Goal: Task Accomplishment & Management: Complete application form

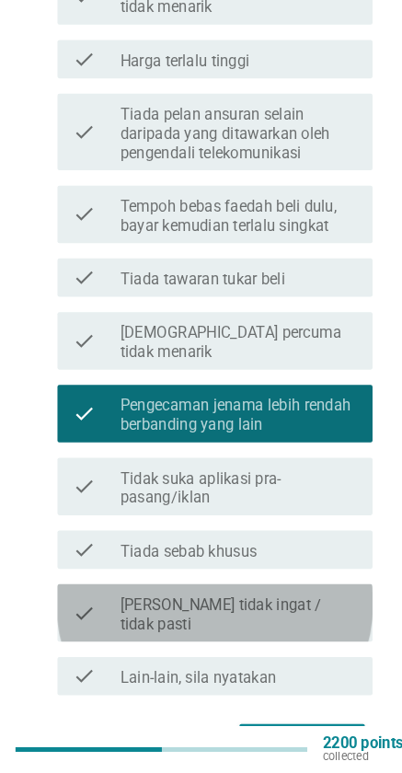
scroll to position [679, 0]
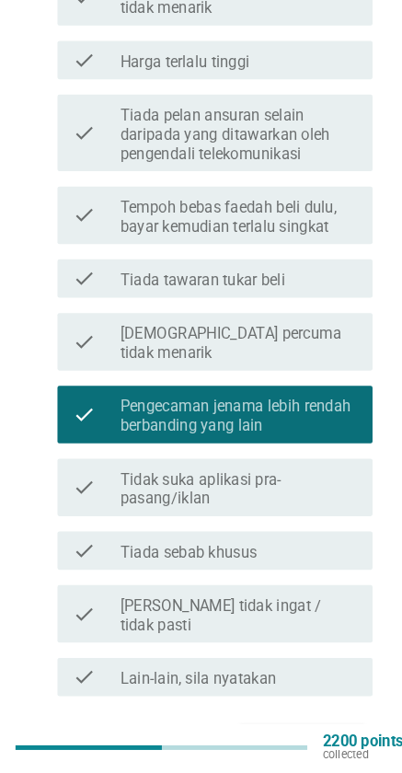
click at [319, 734] on div "Seterusnya" at bounding box center [290, 745] width 91 height 22
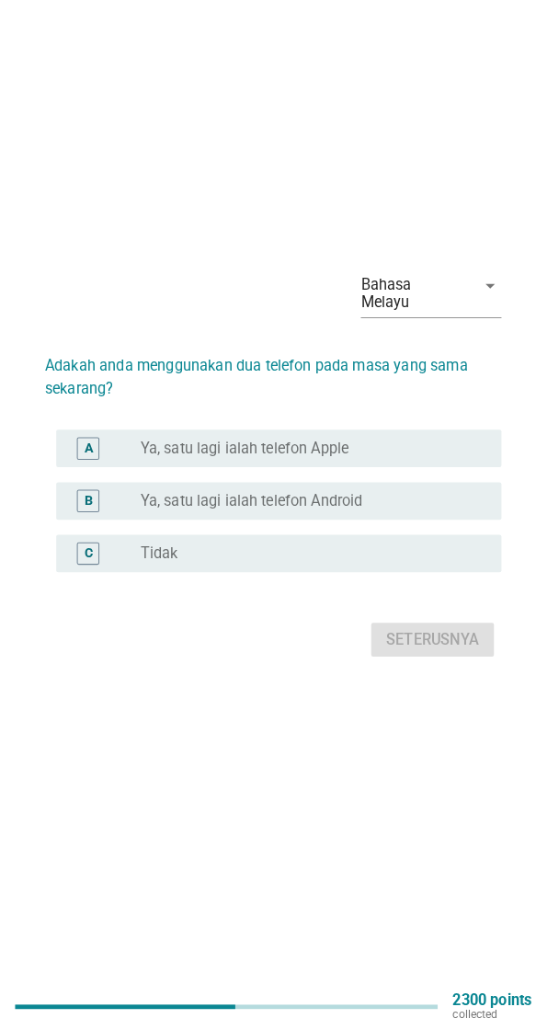
scroll to position [45, 0]
click at [231, 772] on div "Bahasa Melayu arrow_drop_down Adakah anda menggunakan dua telefon pada masa yan…" at bounding box center [268, 470] width 536 height 1030
click at [341, 572] on div "radio_button_unchecked Tidak" at bounding box center [300, 563] width 325 height 18
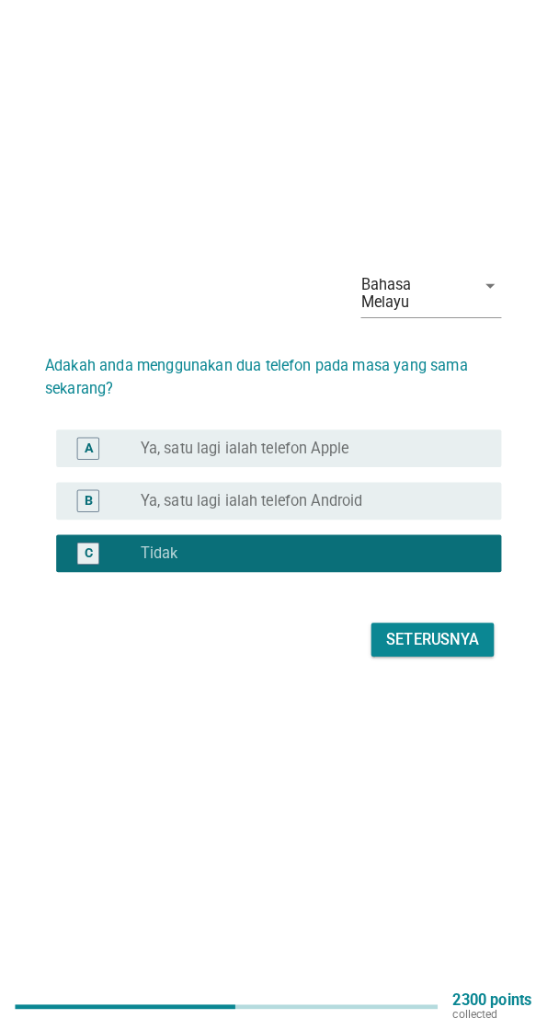
click at [401, 660] on button "Seterusnya" at bounding box center [424, 647] width 120 height 33
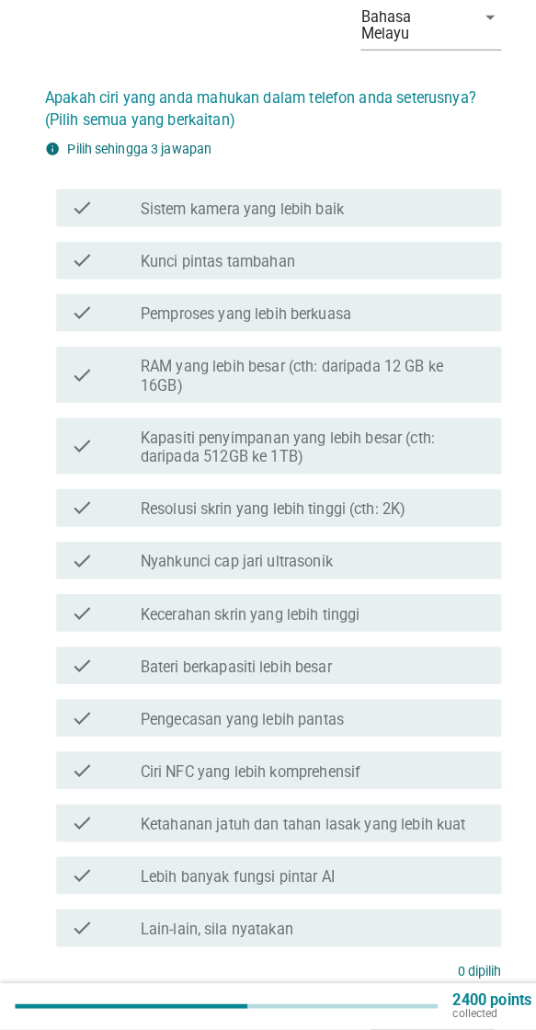
scroll to position [96, 0]
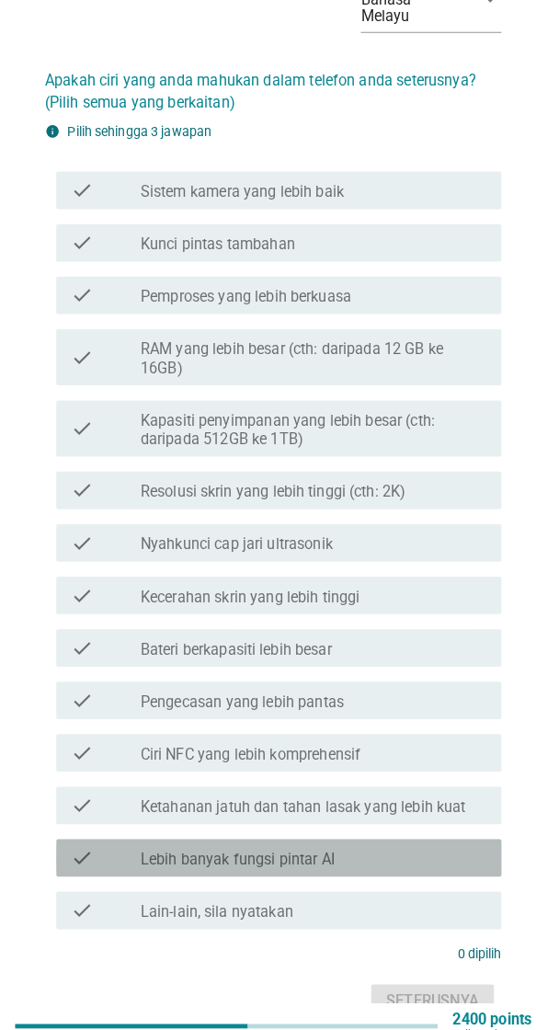
click at [396, 772] on div "check_box_outline_blank Lebih banyak fungsi pintar AI" at bounding box center [307, 843] width 339 height 22
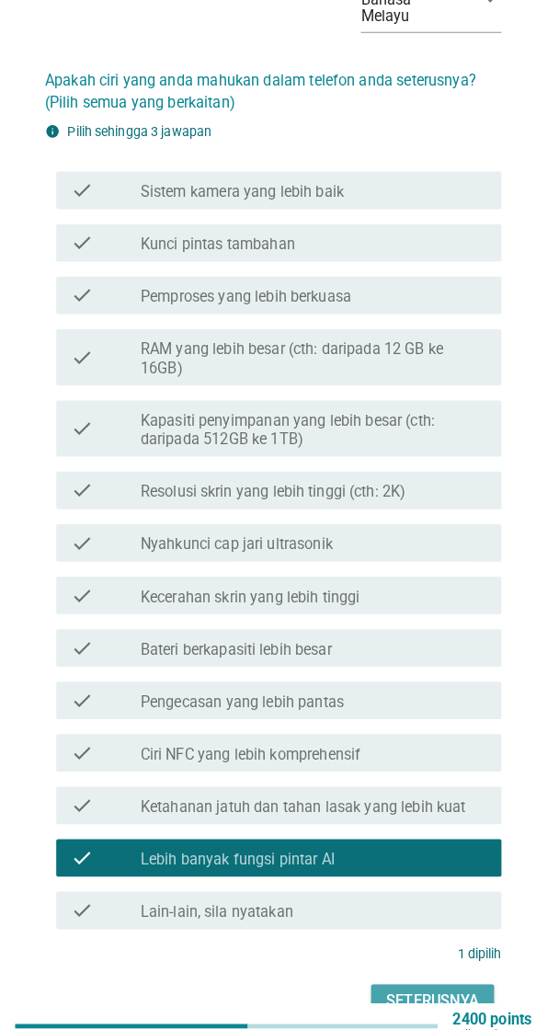
click at [401, 772] on button "Seterusnya" at bounding box center [424, 983] width 120 height 33
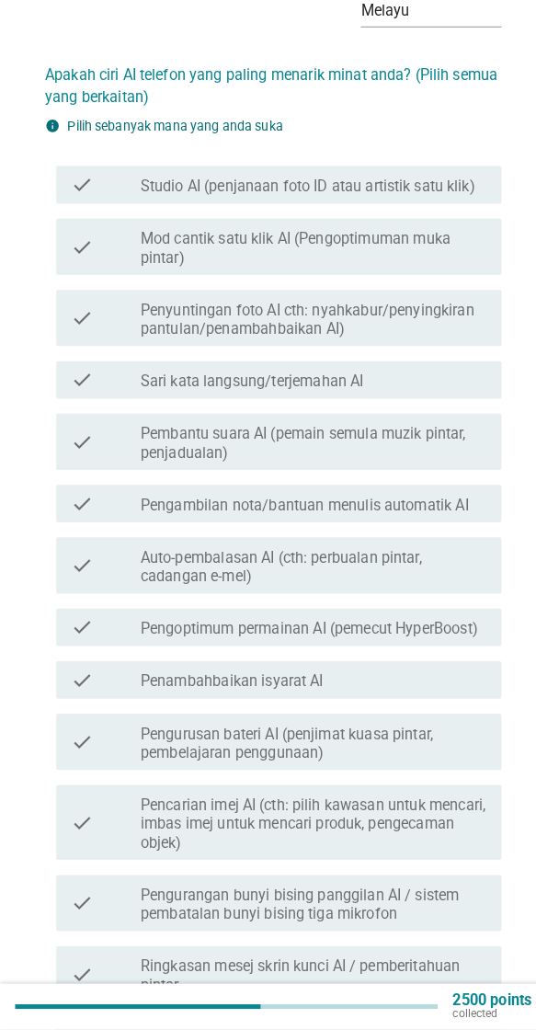
scroll to position [82, 0]
click at [401, 194] on label "Studio AI (penjanaan foto ID atau artistik satu klik)" at bounding box center [302, 203] width 328 height 18
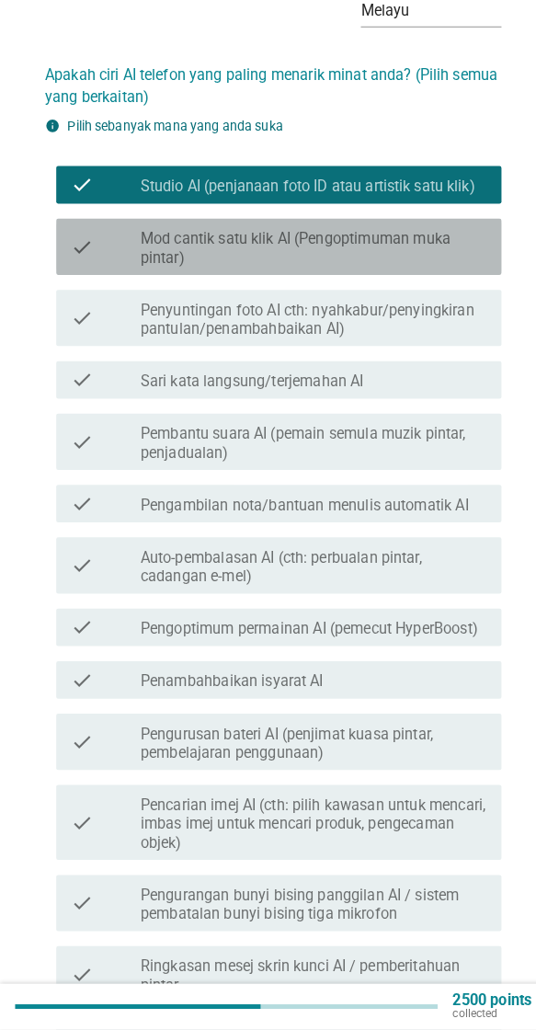
click at [399, 251] on label "Mod cantik satu klik AI (Pengoptimuman muka pintar)" at bounding box center [307, 264] width 339 height 37
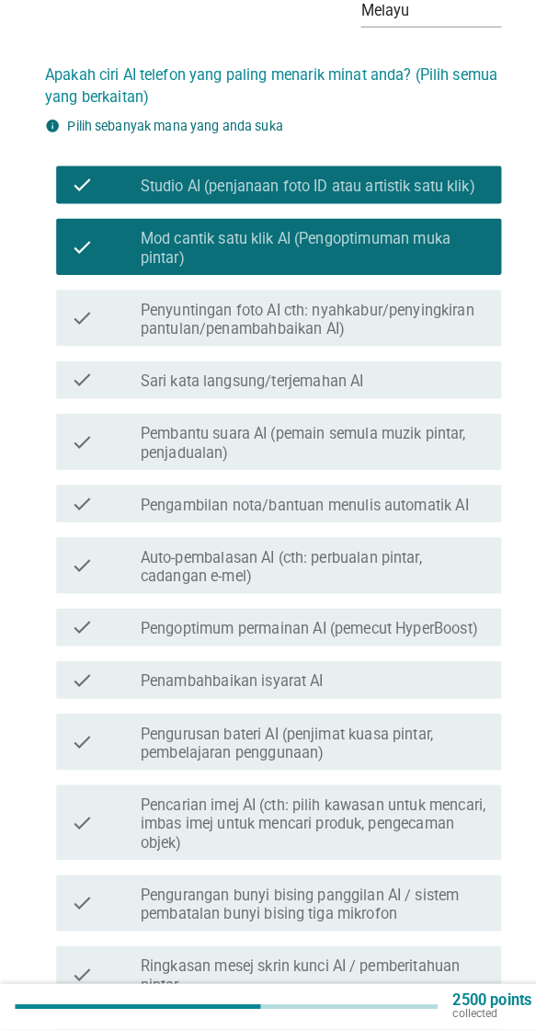
click at [384, 332] on label "Penyuntingan foto AI cth: nyahkabur/penyingkiran pantulan/penambahbaikan AI)" at bounding box center [307, 333] width 339 height 37
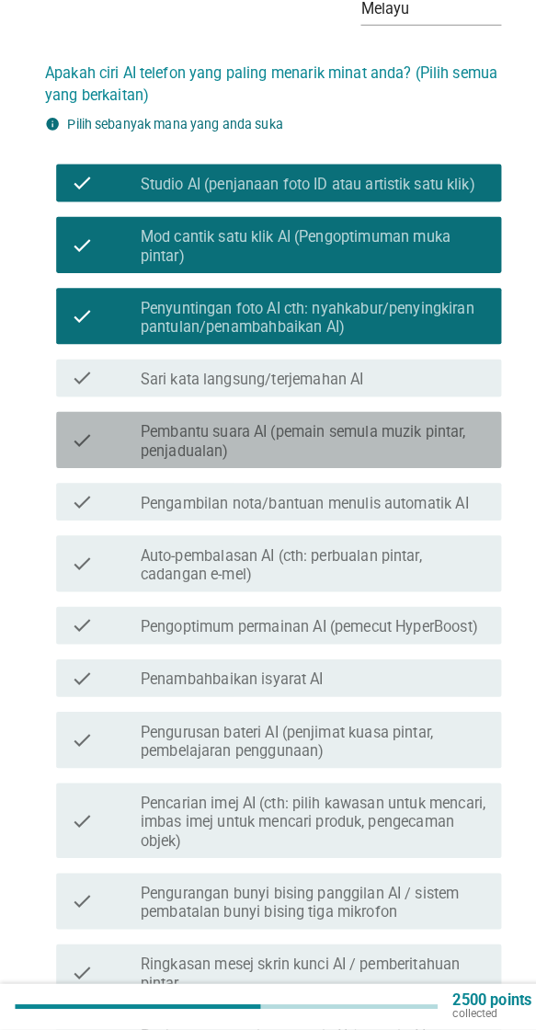
click at [278, 505] on label "Pengambilan nota/bantuan menulis automatik AI" at bounding box center [299, 514] width 322 height 18
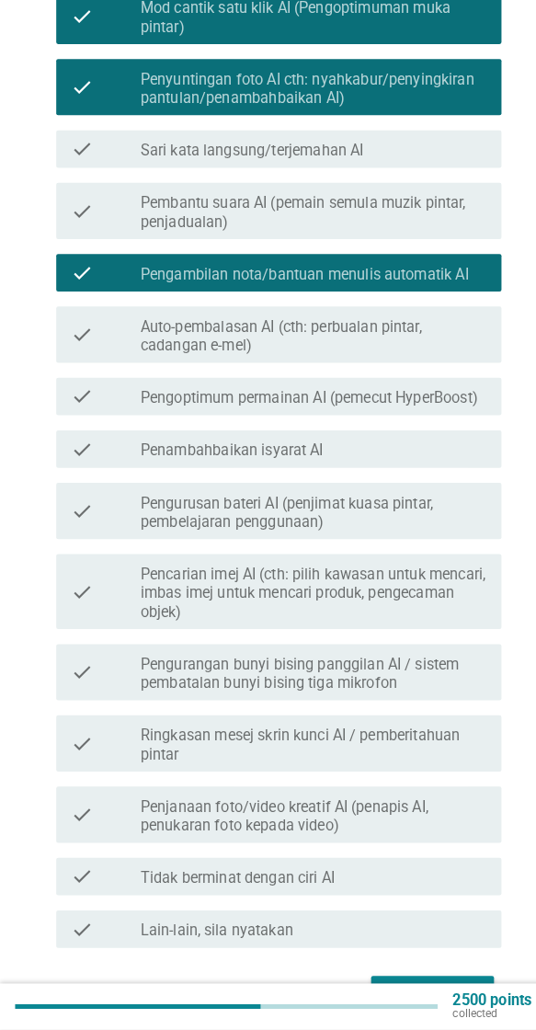
scroll to position [320, 0]
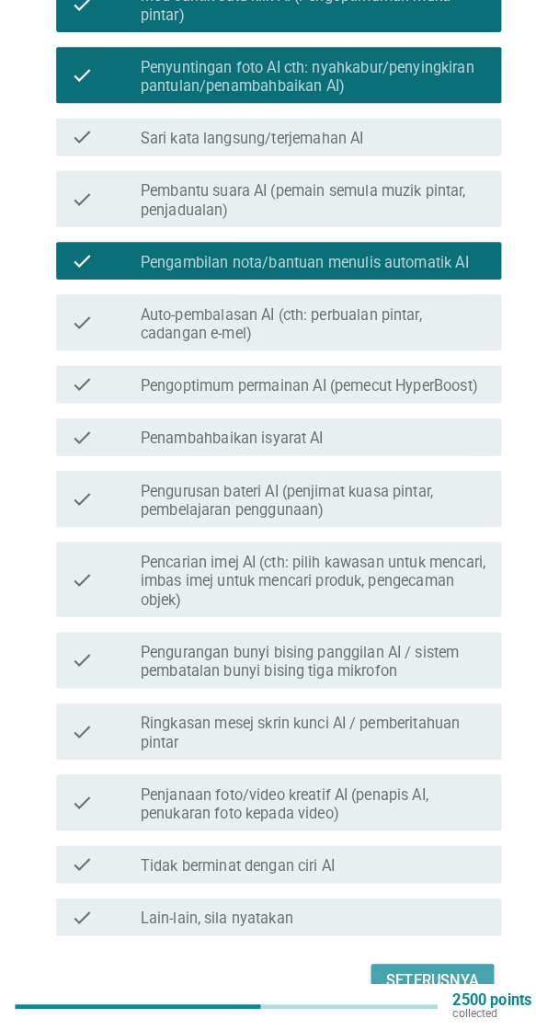
click at [401, 772] on button "Seterusnya" at bounding box center [424, 982] width 120 height 33
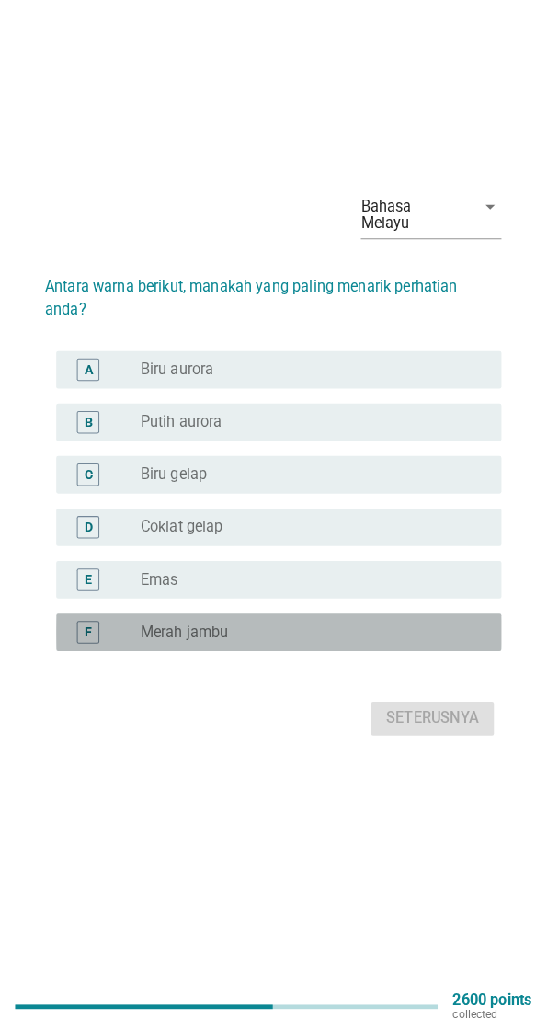
click at [272, 659] on div "F radio_button_unchecked Merah jambu" at bounding box center [273, 640] width 437 height 37
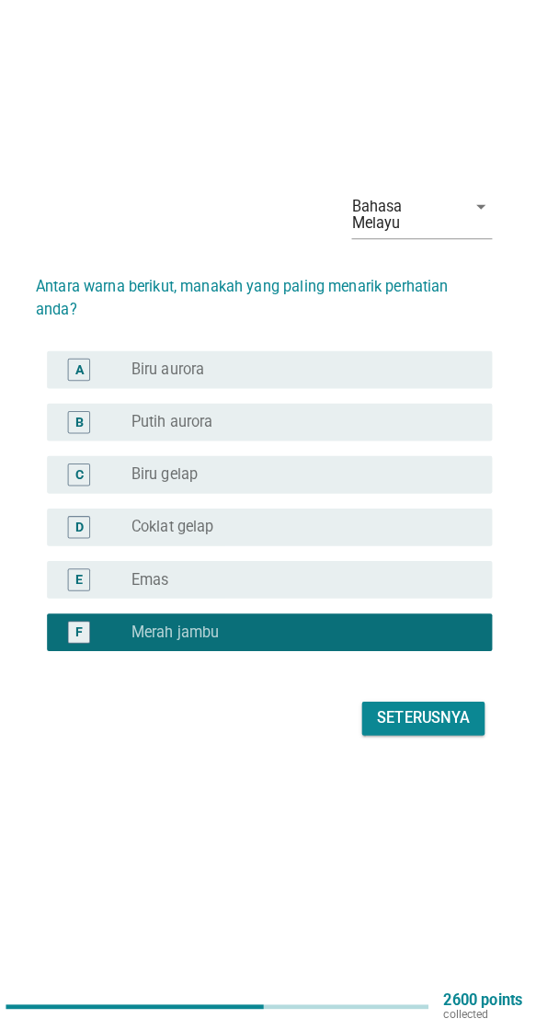
click at [401, 741] on button "Seterusnya" at bounding box center [424, 724] width 120 height 33
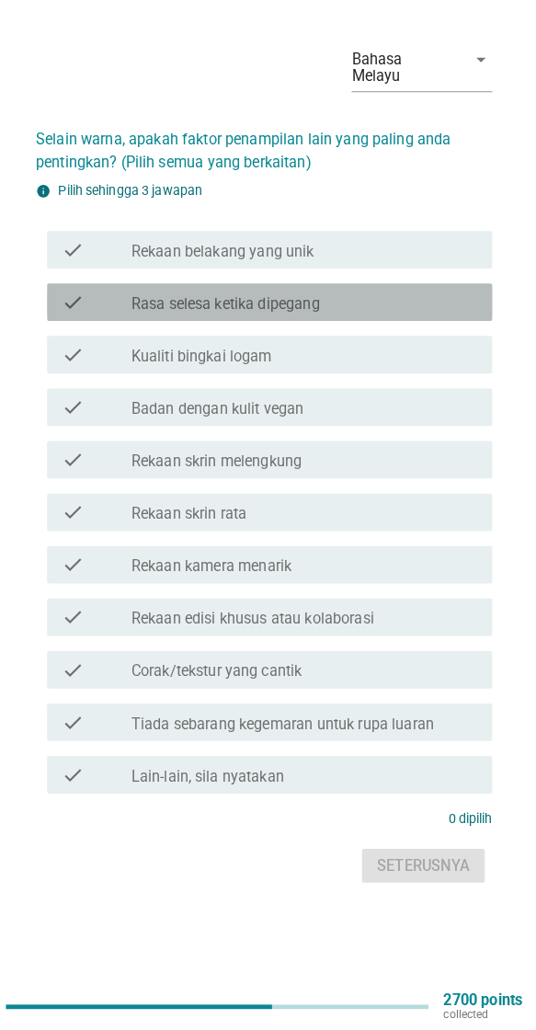
click at [377, 327] on div "check_box_outline_blank Rasa selesa ketika dipegang" at bounding box center [307, 316] width 339 height 22
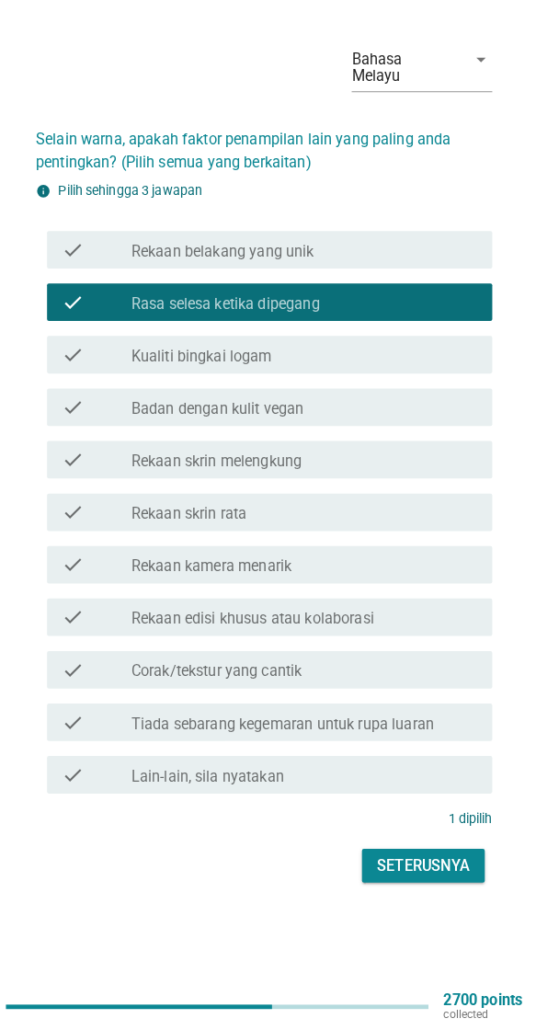
click at [361, 637] on label "Rekaan edisi khusus atau kolaborasi" at bounding box center [257, 627] width 238 height 18
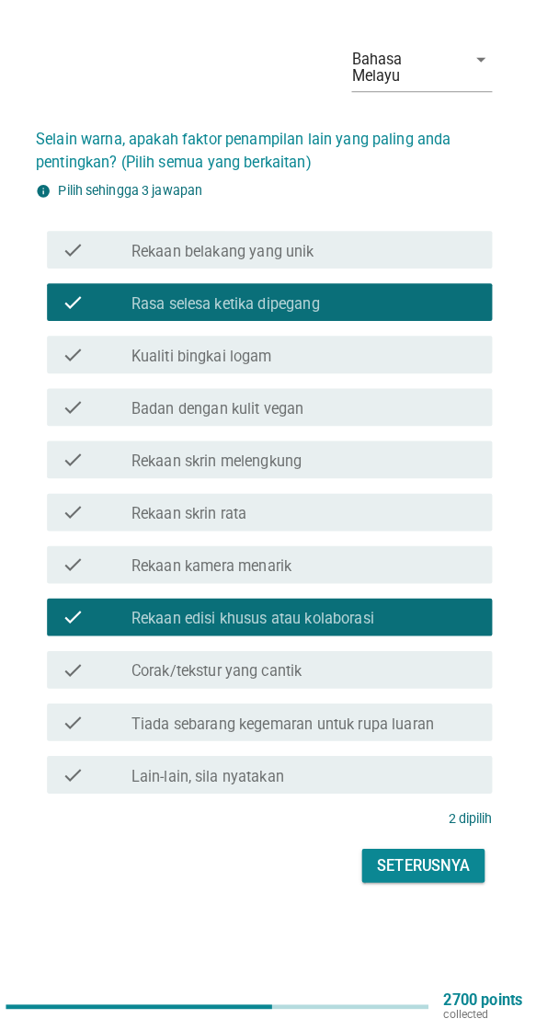
click at [379, 585] on div "check_box_outline_blank Rekaan kamera menarik" at bounding box center [307, 574] width 339 height 22
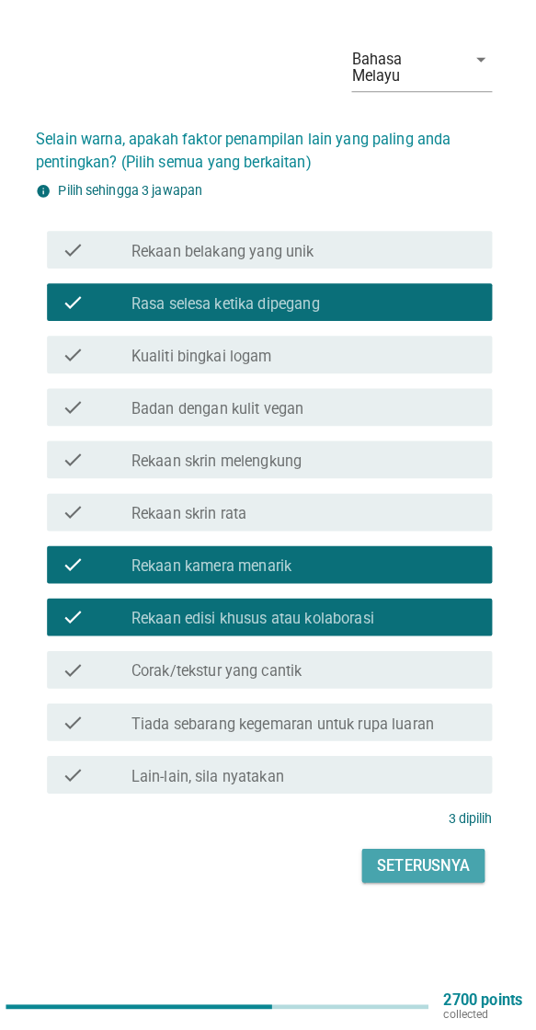
click at [401, 772] on div "Seterusnya" at bounding box center [424, 869] width 91 height 22
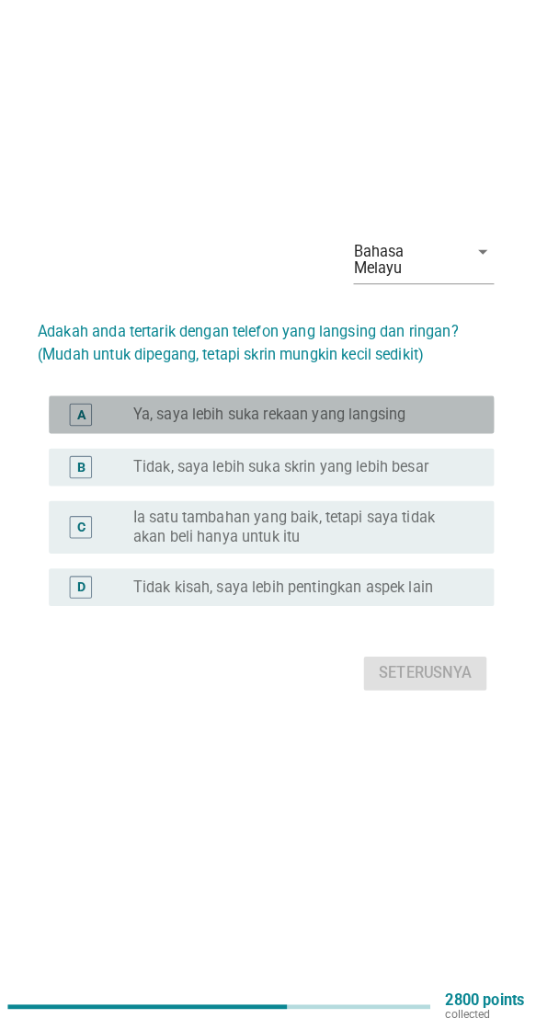
click at [398, 436] on label "Ya, saya lebih suka rekaan yang langsing" at bounding box center [272, 427] width 268 height 18
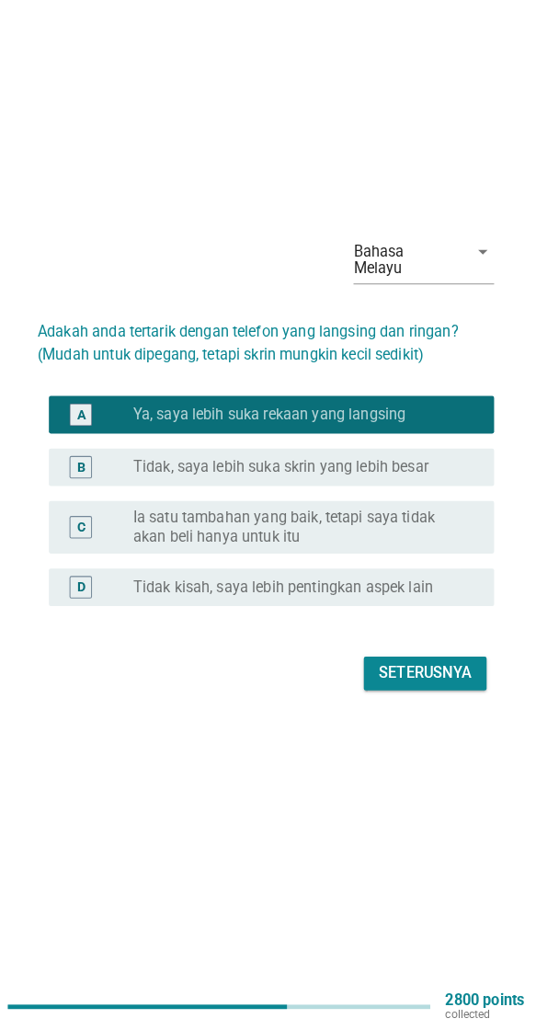
click at [401, 717] on div "Bahasa Melayu arrow_drop_down Adakah anda tertarik dengan telefon yang langsing…" at bounding box center [267, 470] width 477 height 495
click at [401, 692] on div "Seterusnya" at bounding box center [424, 681] width 91 height 22
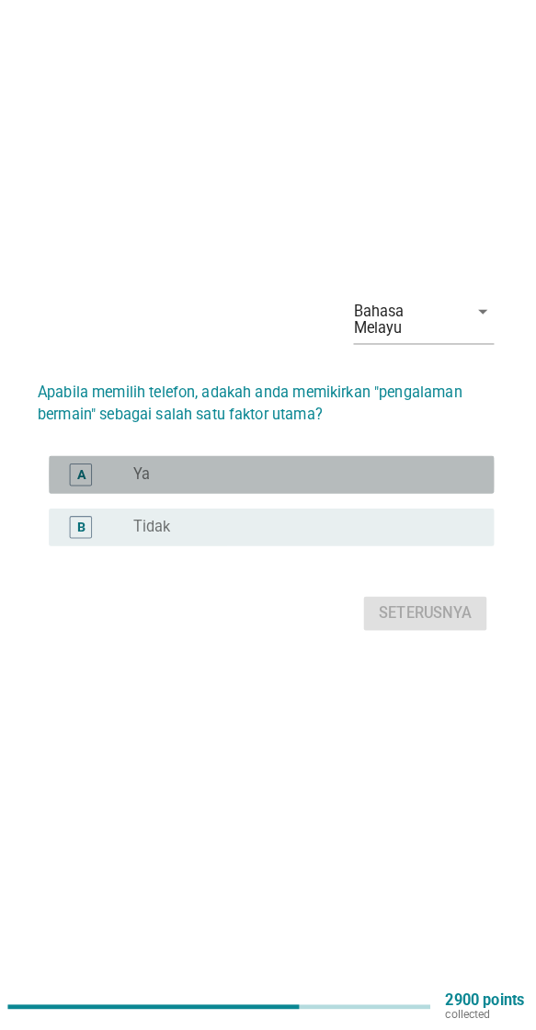
click at [401, 497] on div "radio_button_unchecked Ya" at bounding box center [307, 486] width 339 height 22
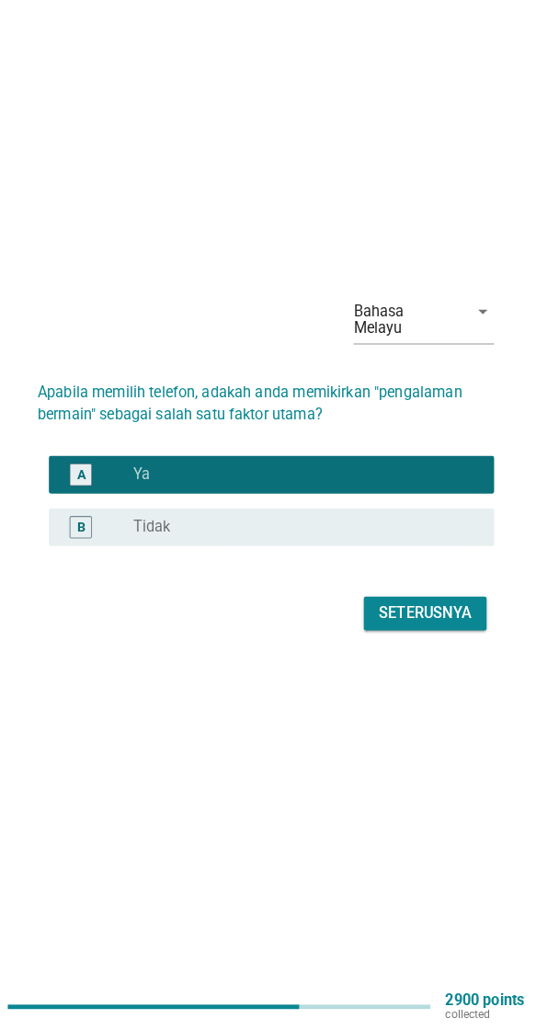
click at [401, 638] on button "Seterusnya" at bounding box center [424, 621] width 120 height 33
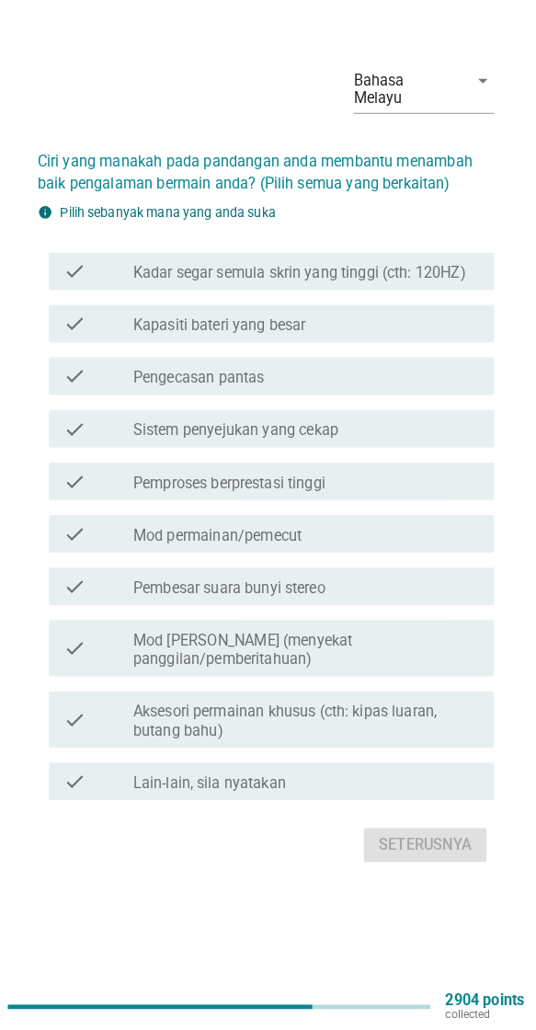
scroll to position [0, 0]
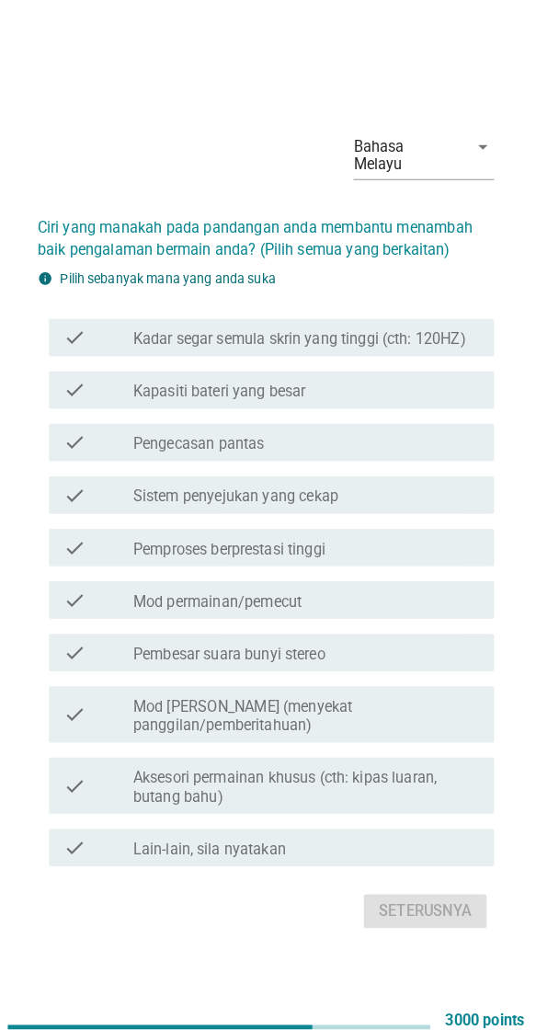
click at [391, 401] on div "check check_box_outline_blank Kapasiti bateri yang besar" at bounding box center [273, 382] width 437 height 37
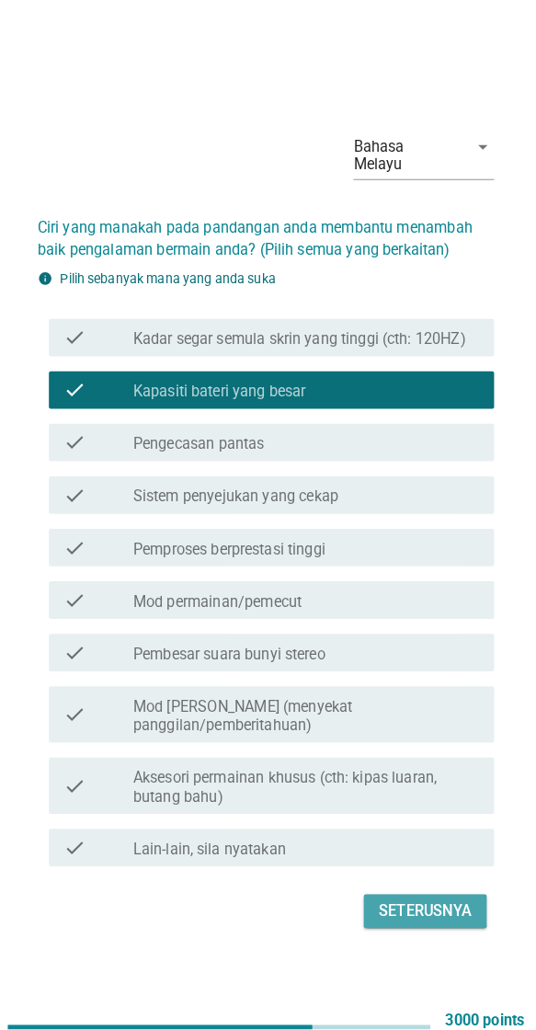
click at [401, 772] on div "Seterusnya" at bounding box center [424, 894] width 91 height 22
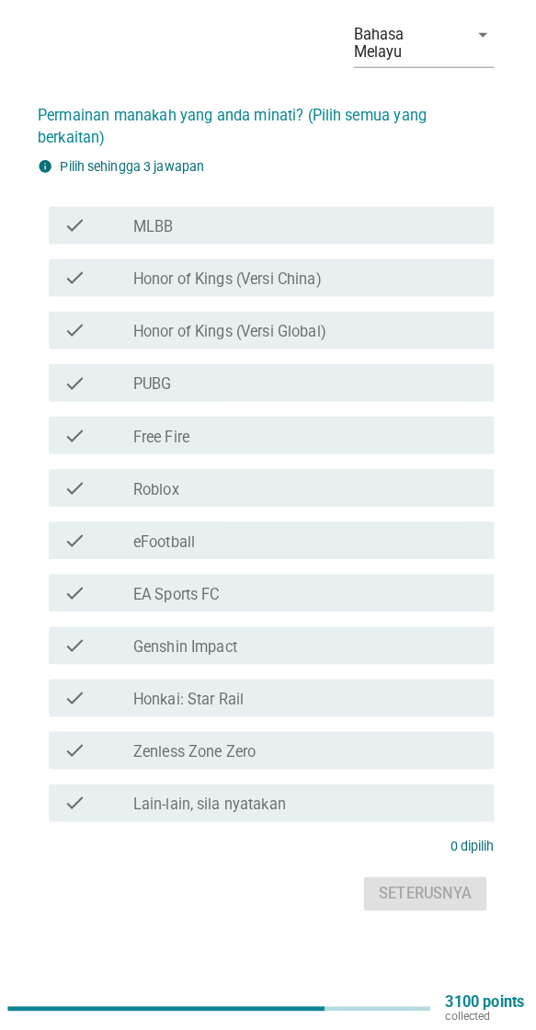
scroll to position [45, 0]
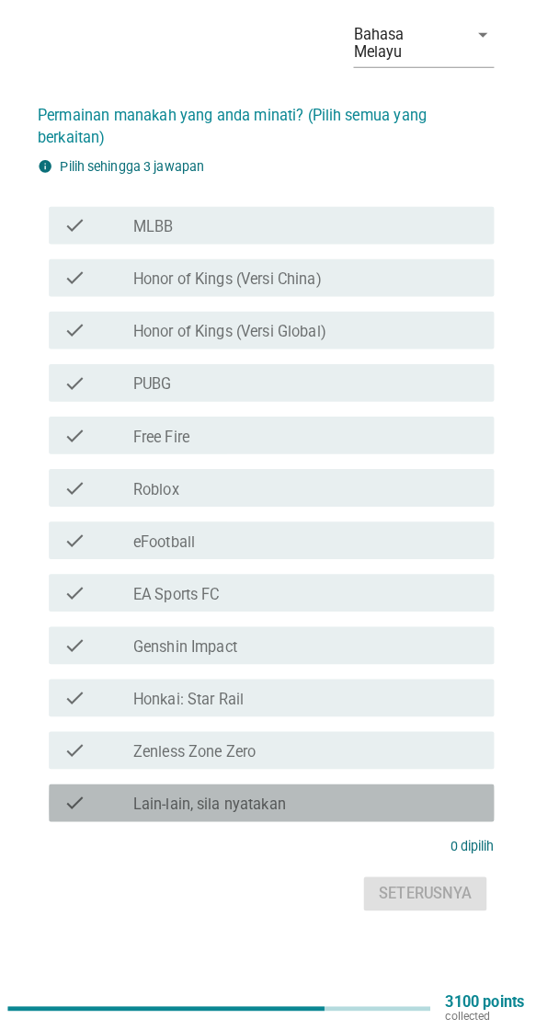
click at [342, 772] on div "check_box Lain-lain, sila nyatakan" at bounding box center [307, 806] width 339 height 22
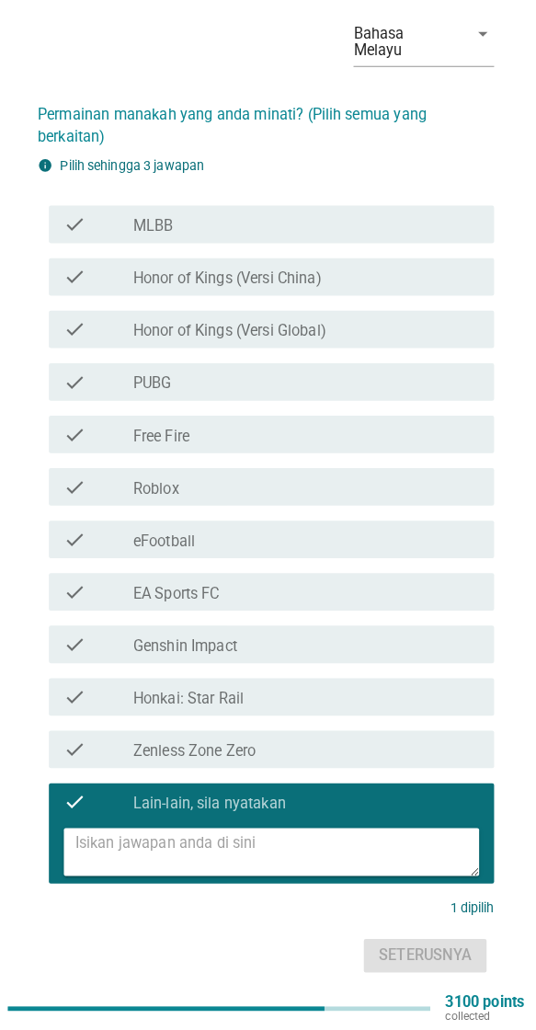
scroll to position [14, 0]
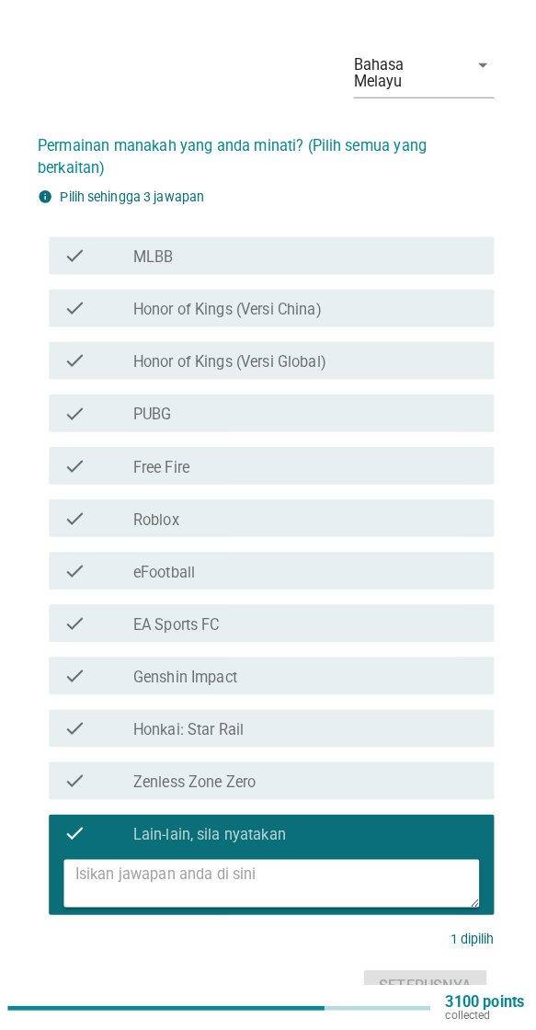
click at [299, 772] on textarea at bounding box center [279, 885] width 396 height 47
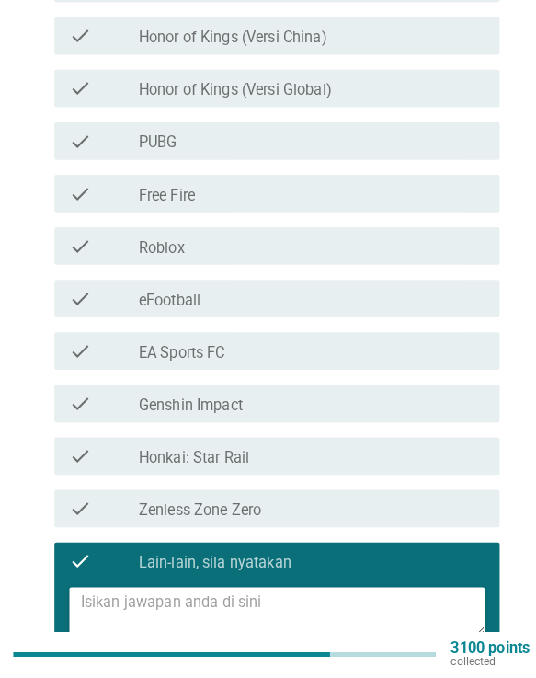
scroll to position [348, 0]
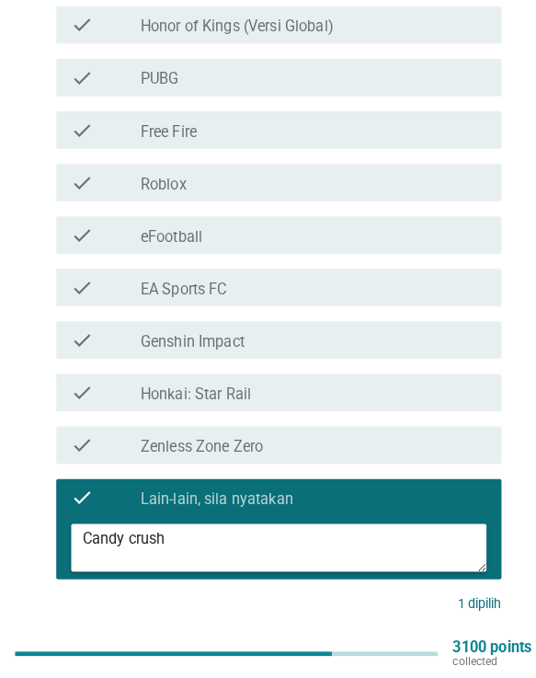
type textarea "Candy crush"
click at [401, 642] on div "Seterusnya" at bounding box center [424, 653] width 91 height 22
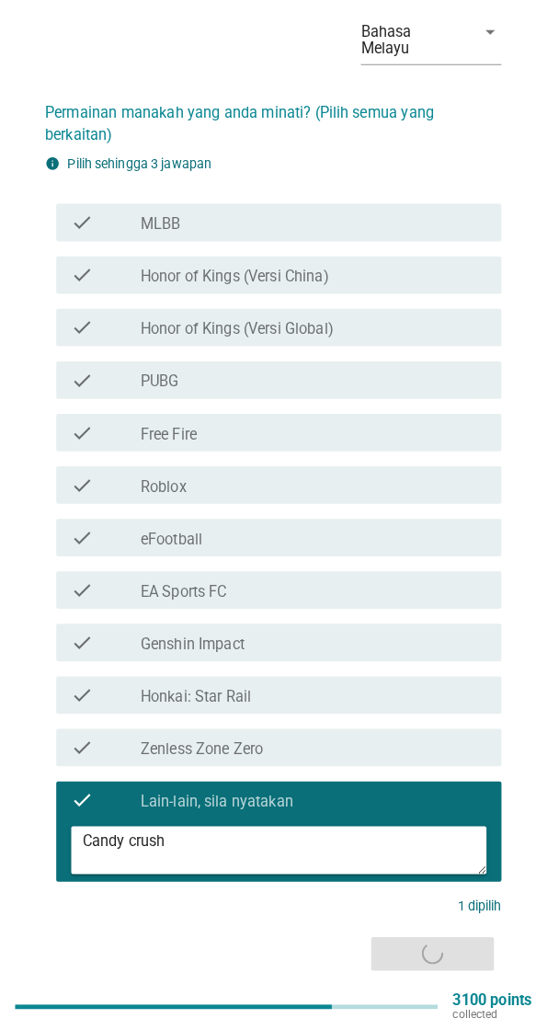
scroll to position [26, 0]
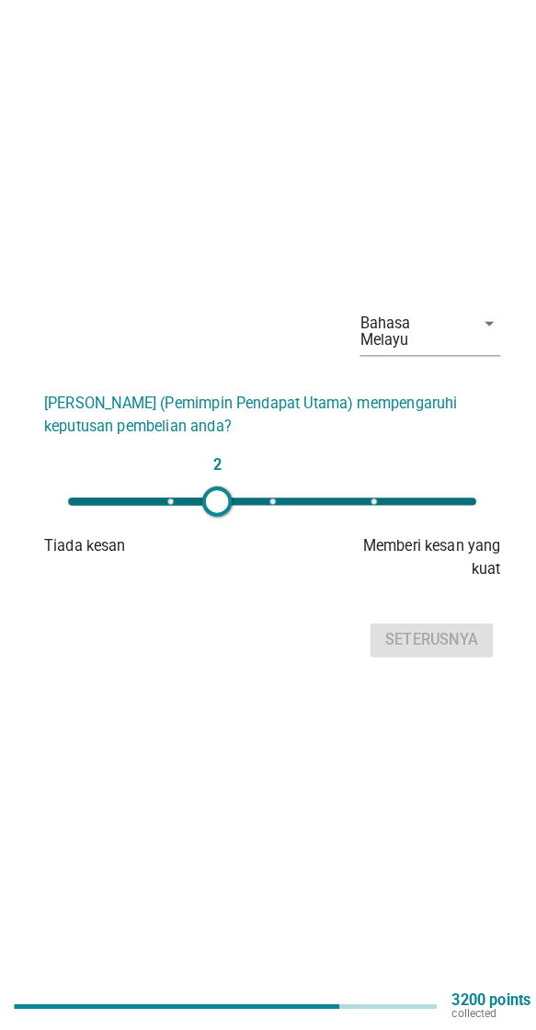
type input "3"
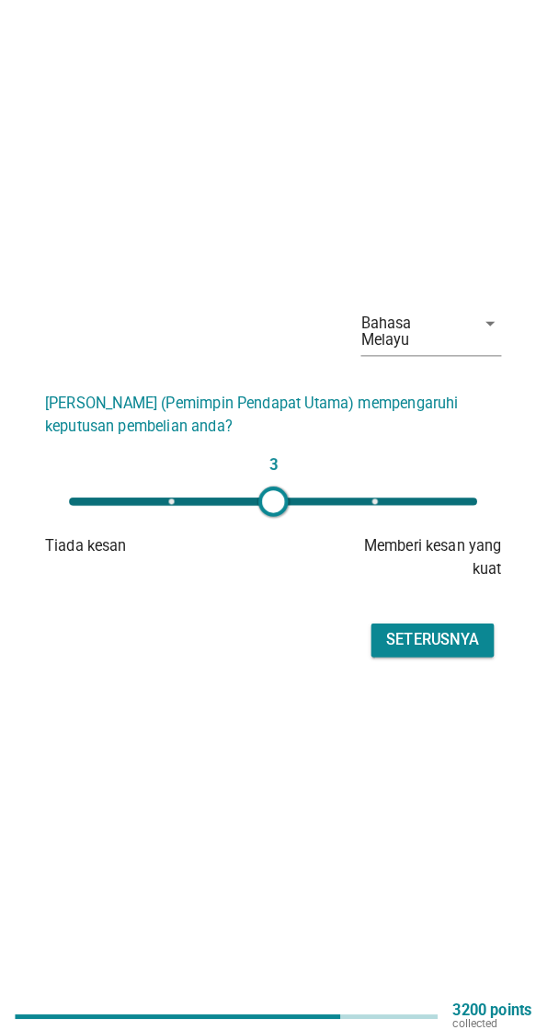
scroll to position [36, 0]
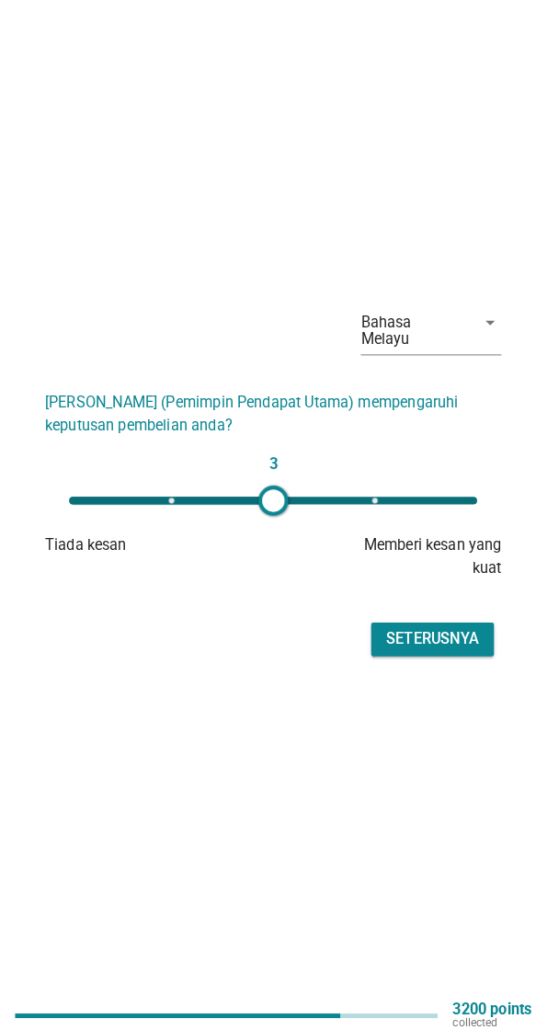
click at [401, 649] on div "Seterusnya" at bounding box center [424, 638] width 91 height 22
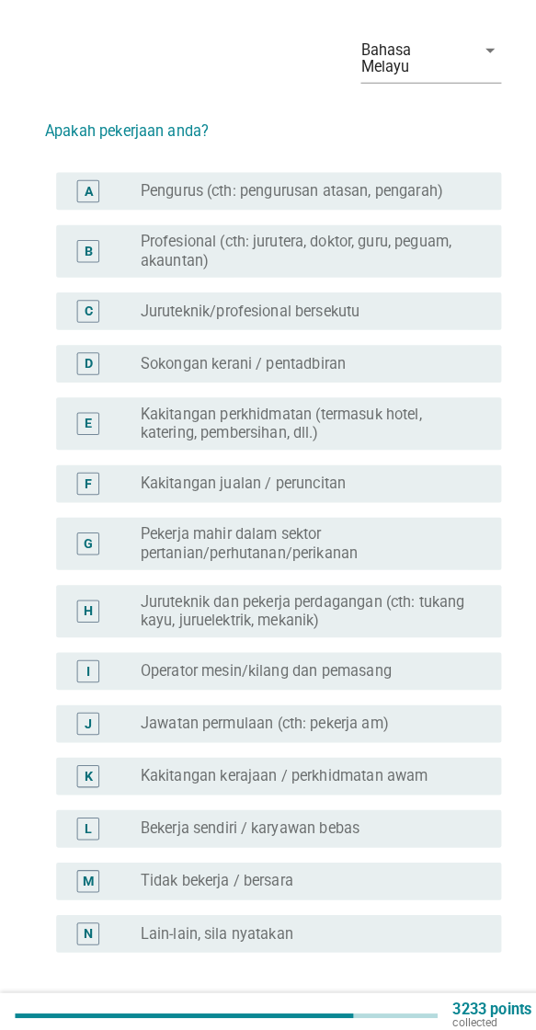
scroll to position [0, 0]
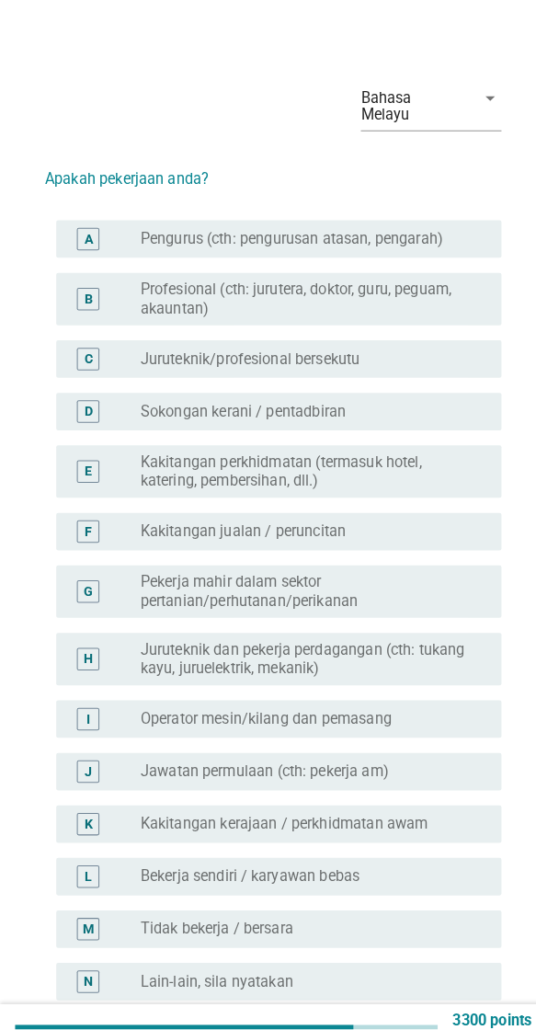
click at [401, 395] on div "radio_button_unchecked Sokongan kerani / pentadbiran" at bounding box center [300, 404] width 325 height 18
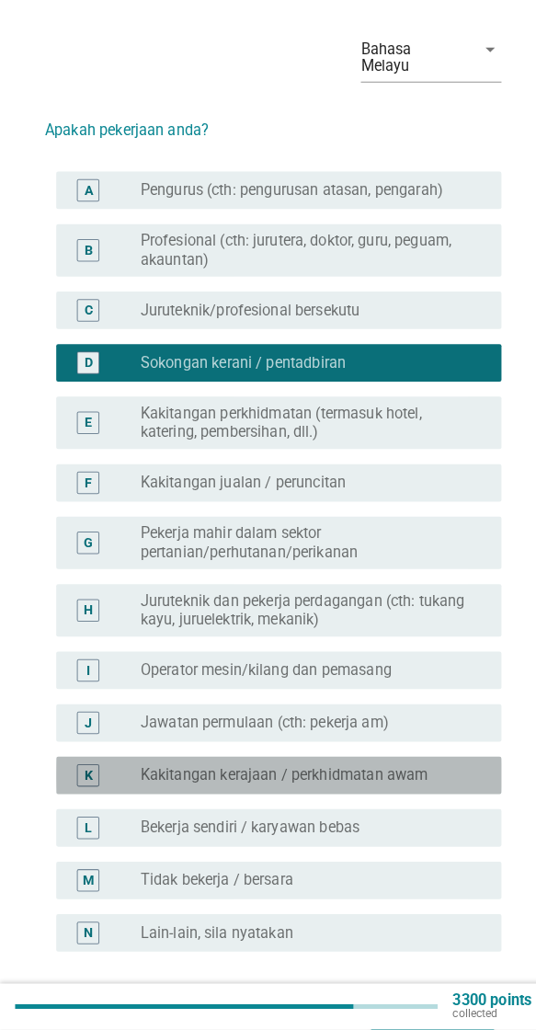
scroll to position [64, 0]
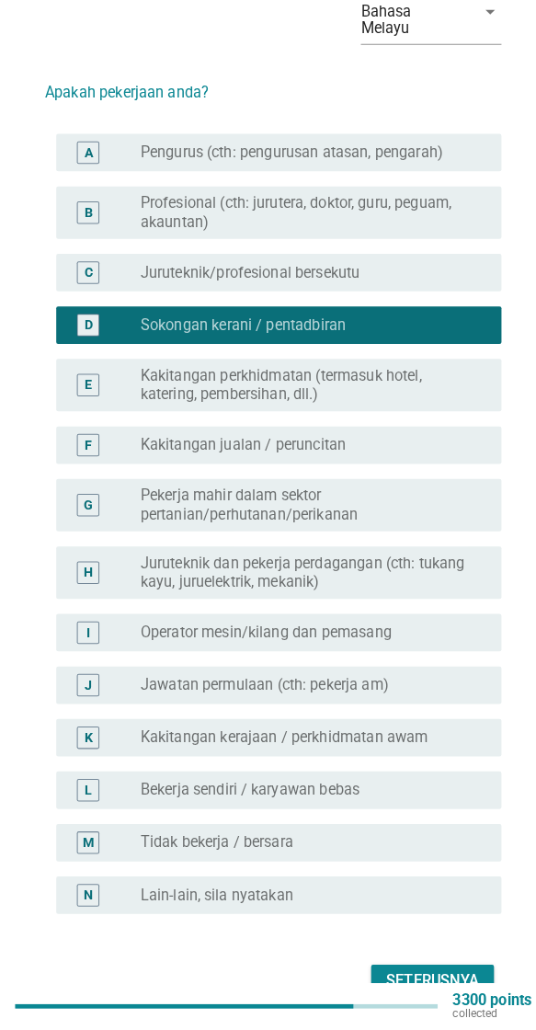
click at [401, 772] on button "Seterusnya" at bounding box center [424, 983] width 120 height 33
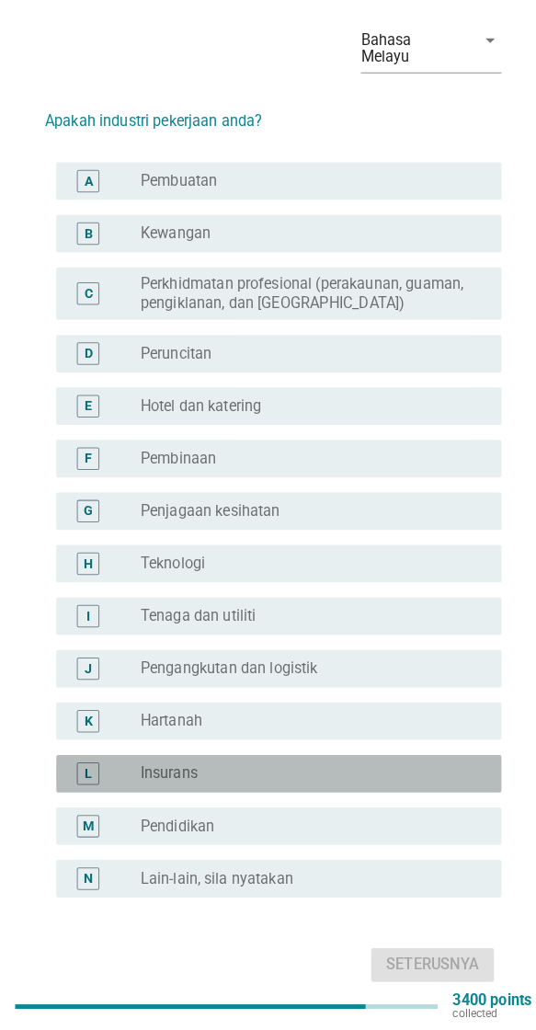
scroll to position [45, 0]
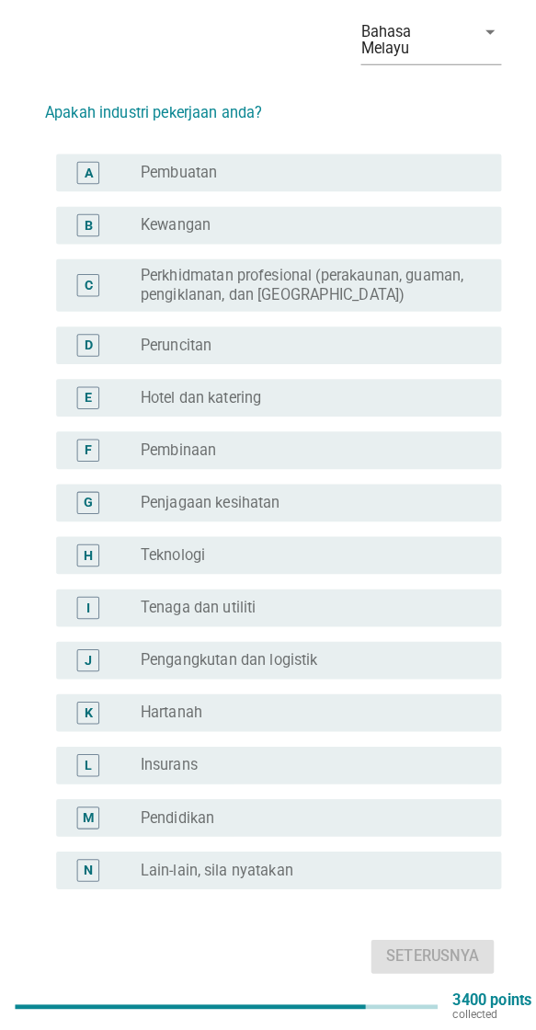
click at [298, 772] on div "M radio_button_unchecked Pendidikan" at bounding box center [273, 822] width 437 height 37
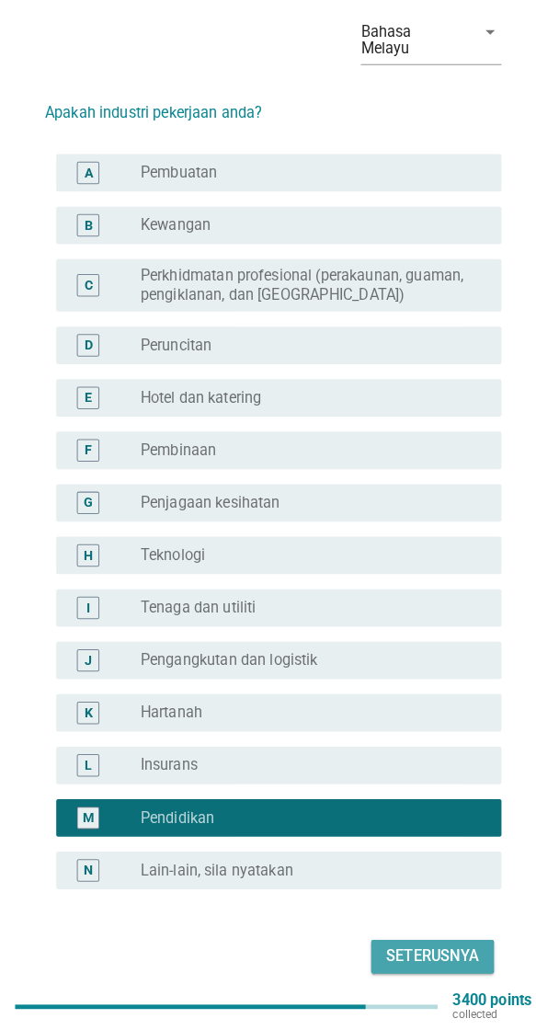
click at [401, 772] on button "Seterusnya" at bounding box center [424, 958] width 120 height 33
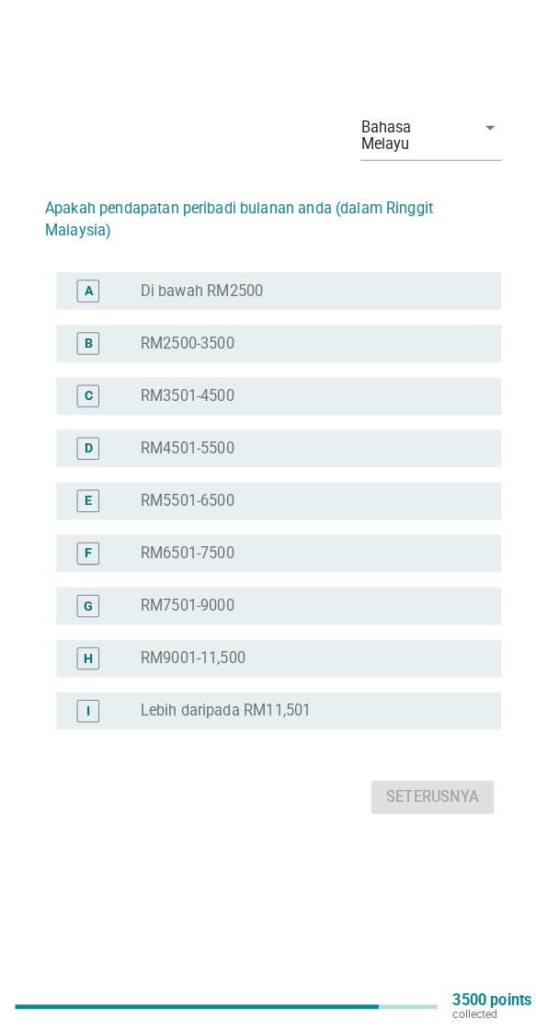
click at [166, 772] on div "Seterusnya" at bounding box center [268, 802] width 448 height 44
click at [161, 772] on div "Seterusnya" at bounding box center [268, 802] width 448 height 44
click at [397, 366] on div "radio_button_unchecked RM2500-3500" at bounding box center [300, 357] width 325 height 18
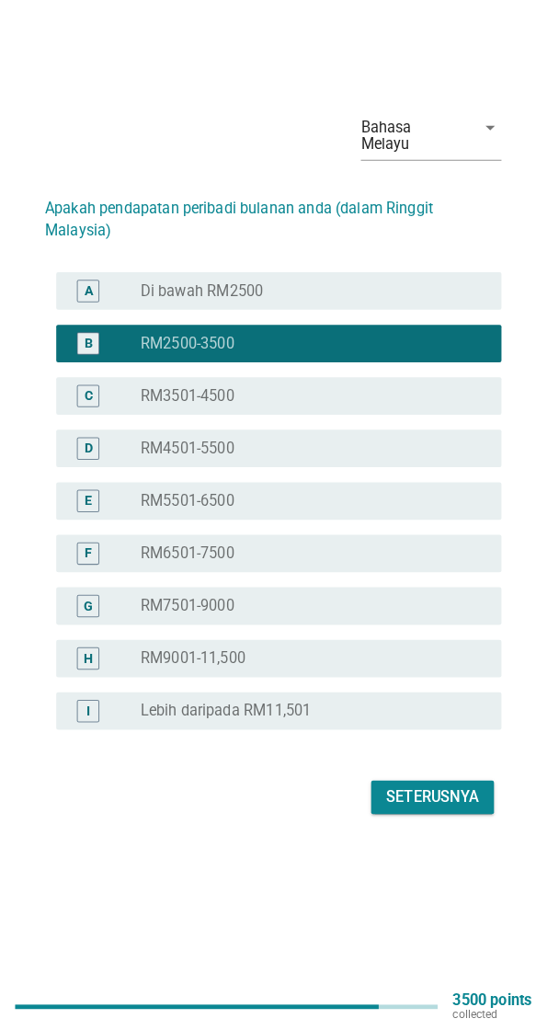
click at [401, 772] on div "Seterusnya" at bounding box center [424, 802] width 91 height 22
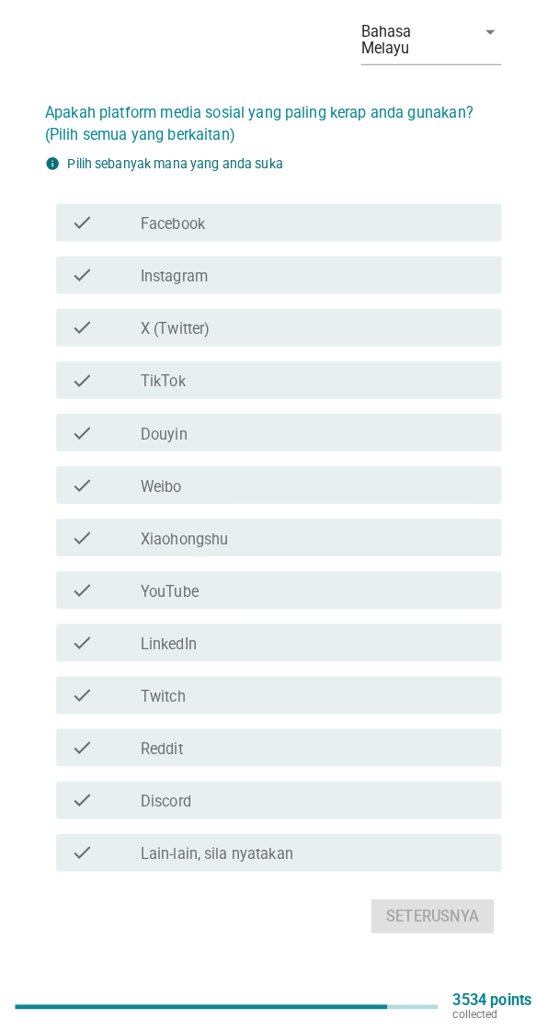
scroll to position [0, 0]
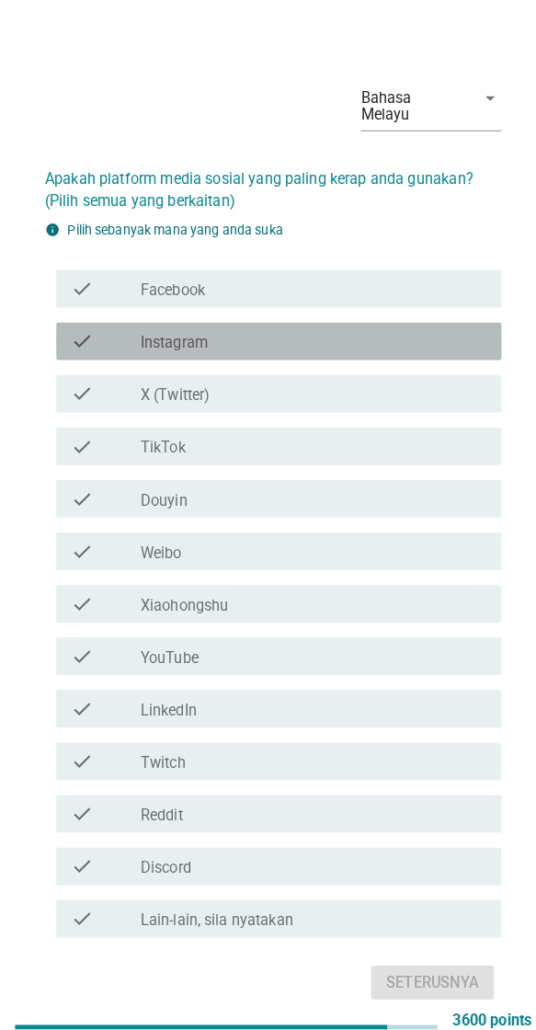
click at [342, 346] on div "check_box_outline_blank Instagram" at bounding box center [307, 335] width 339 height 22
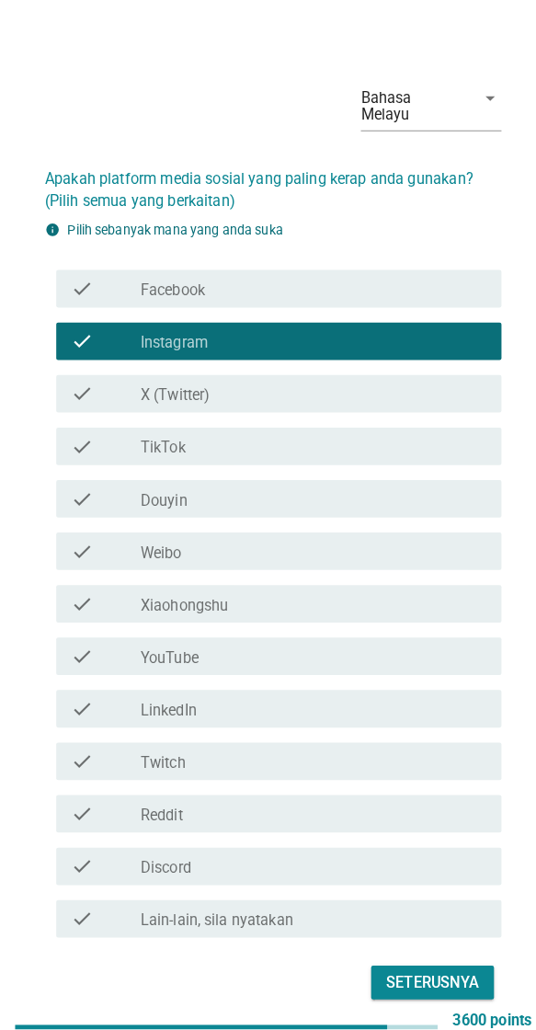
click at [340, 449] on div "check_box_outline_blank TikTok" at bounding box center [307, 438] width 339 height 22
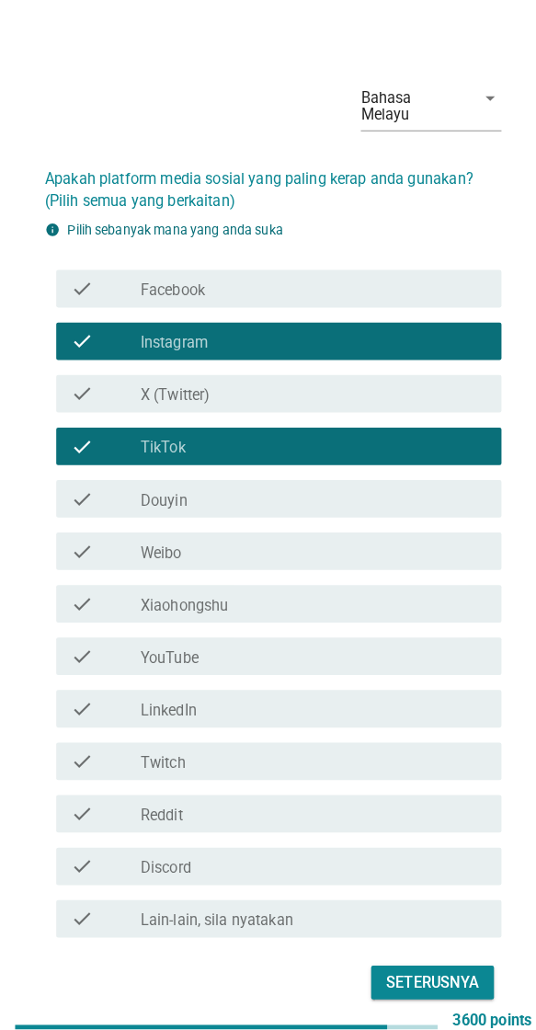
click at [401, 772] on div "Seterusnya" at bounding box center [424, 964] width 91 height 22
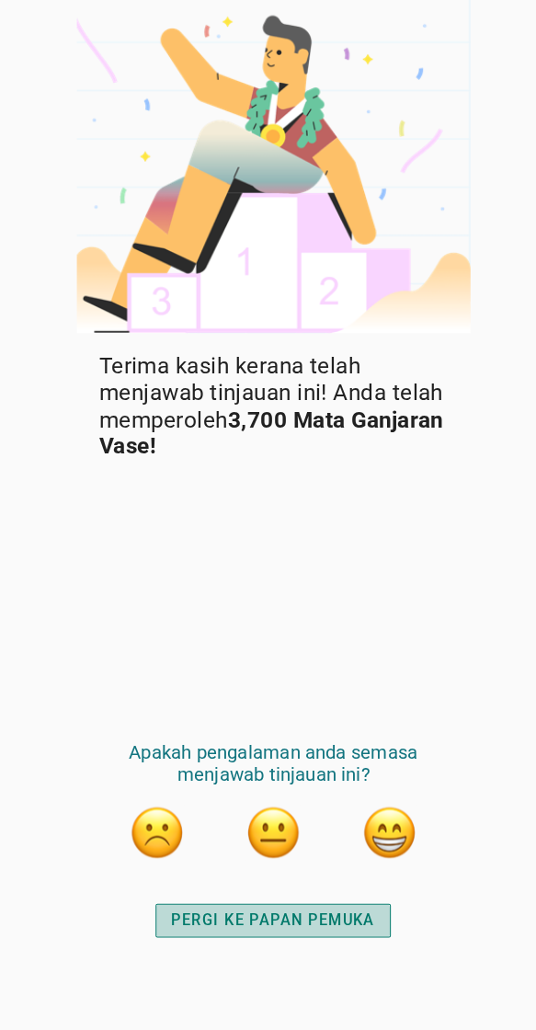
click at [333, 772] on div "PERGI KE PAPAN PEMUKA" at bounding box center [268, 903] width 200 height 22
